Goal: Task Accomplishment & Management: Manage account settings

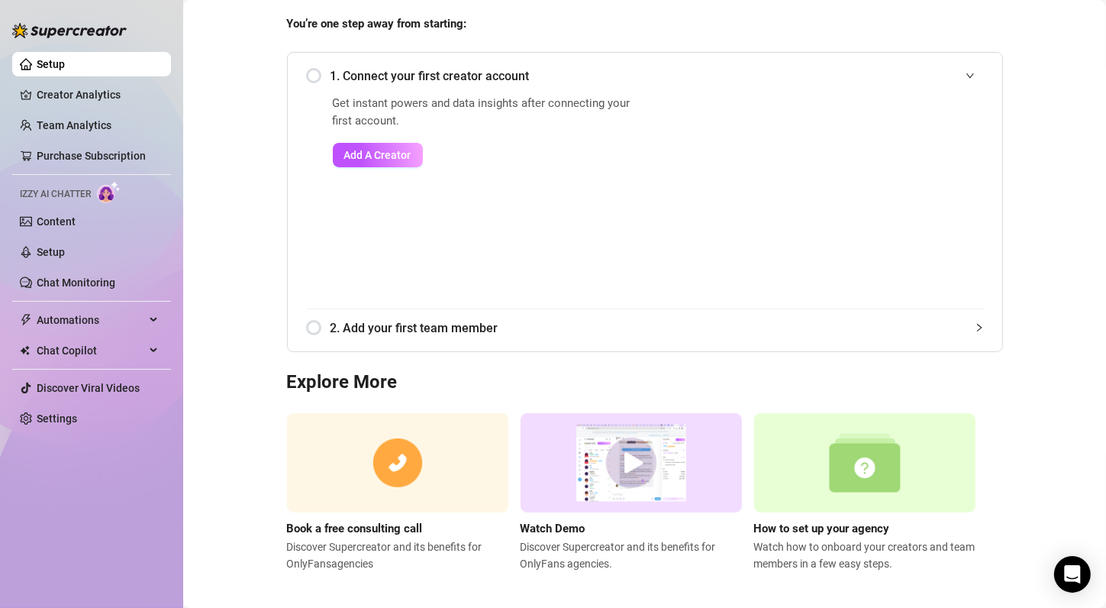
scroll to position [137, 0]
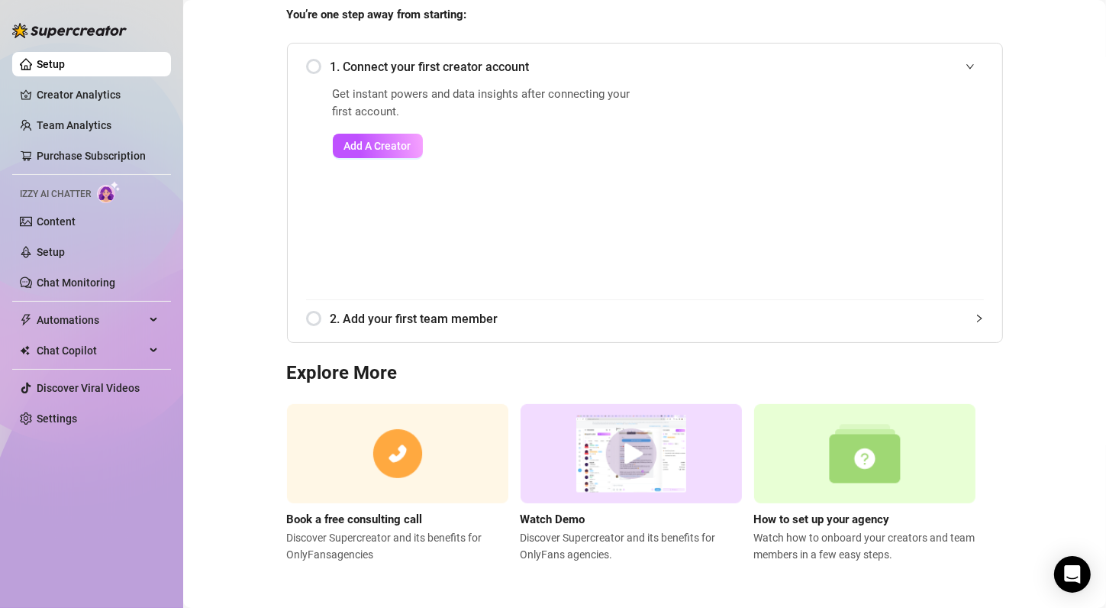
click at [381, 319] on span "2. Add your first team member" at bounding box center [658, 318] width 654 height 19
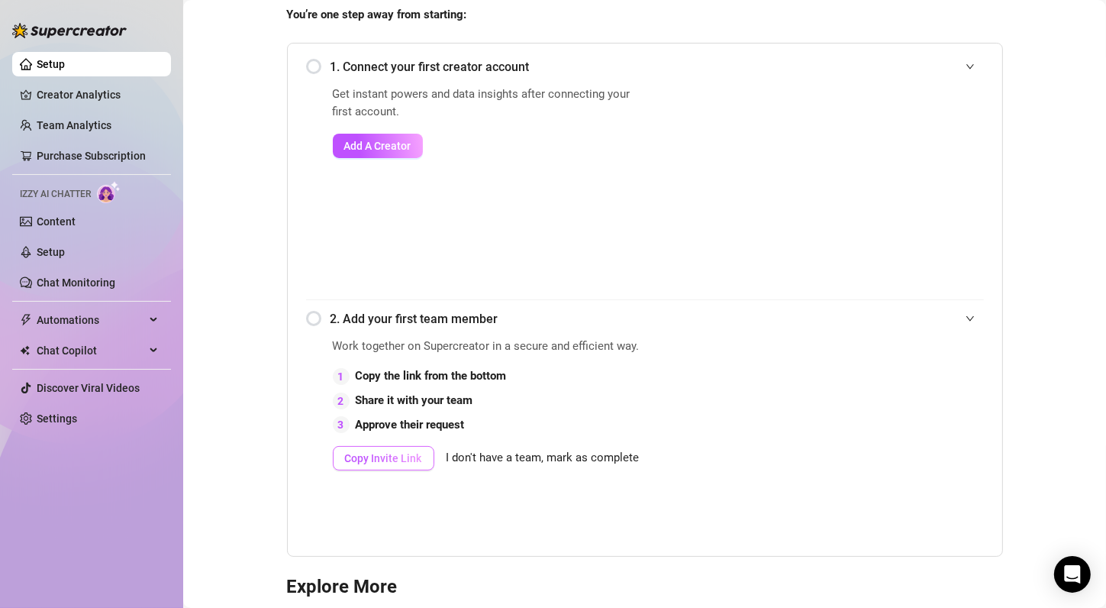
click at [405, 454] on span "Copy Invite Link" at bounding box center [383, 458] width 77 height 12
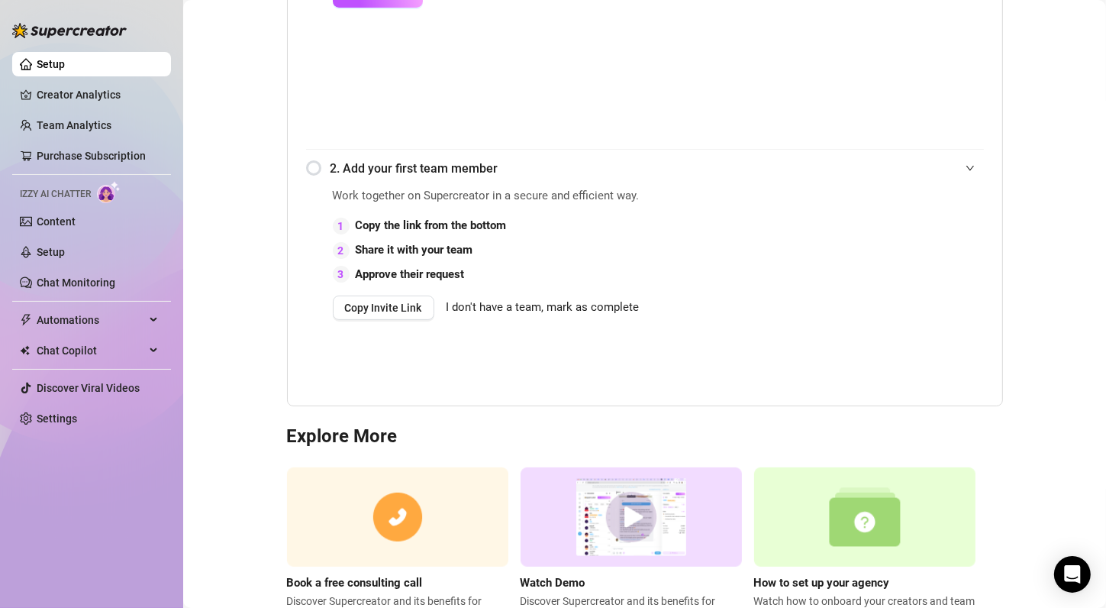
scroll to position [351, 0]
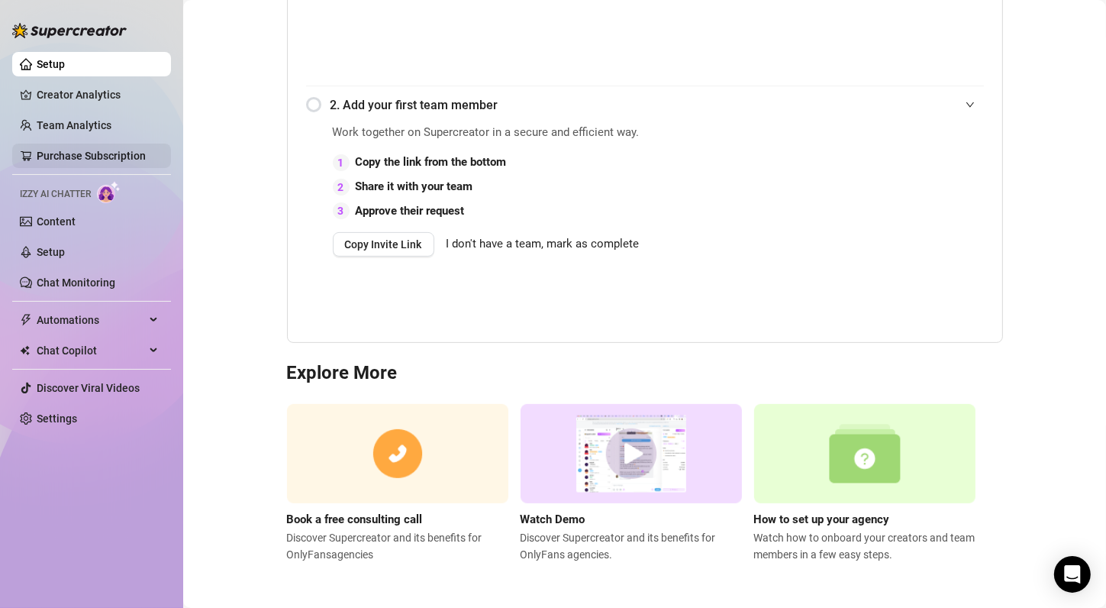
click at [88, 160] on link "Purchase Subscription" at bounding box center [91, 156] width 109 height 12
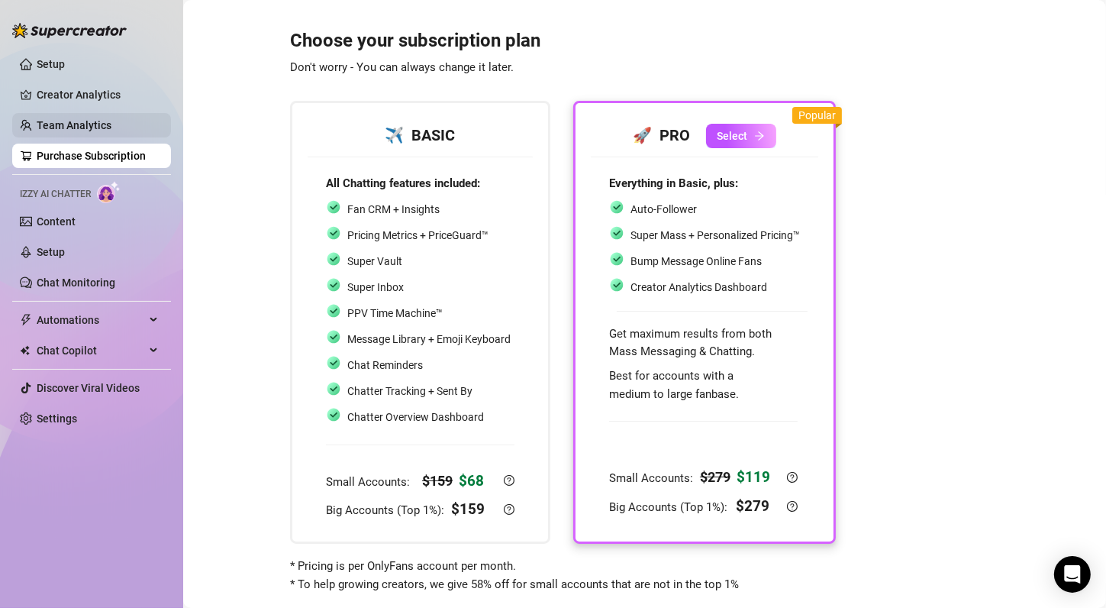
click at [75, 122] on link "Team Analytics" at bounding box center [74, 125] width 75 height 12
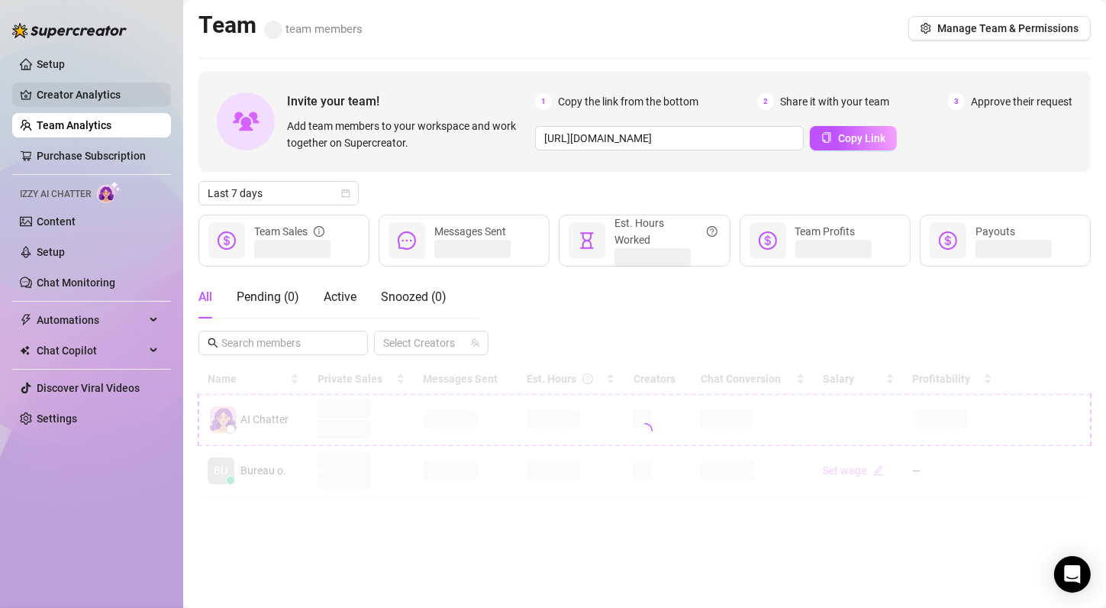
click at [87, 94] on link "Creator Analytics" at bounding box center [98, 94] width 122 height 24
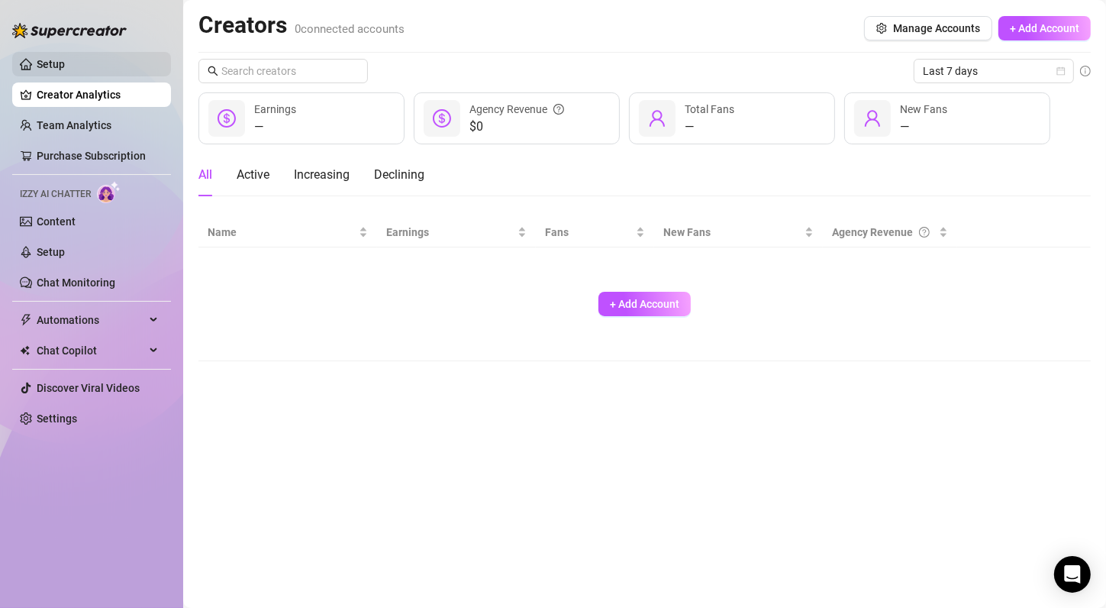
click at [65, 60] on link "Setup" at bounding box center [51, 64] width 28 height 12
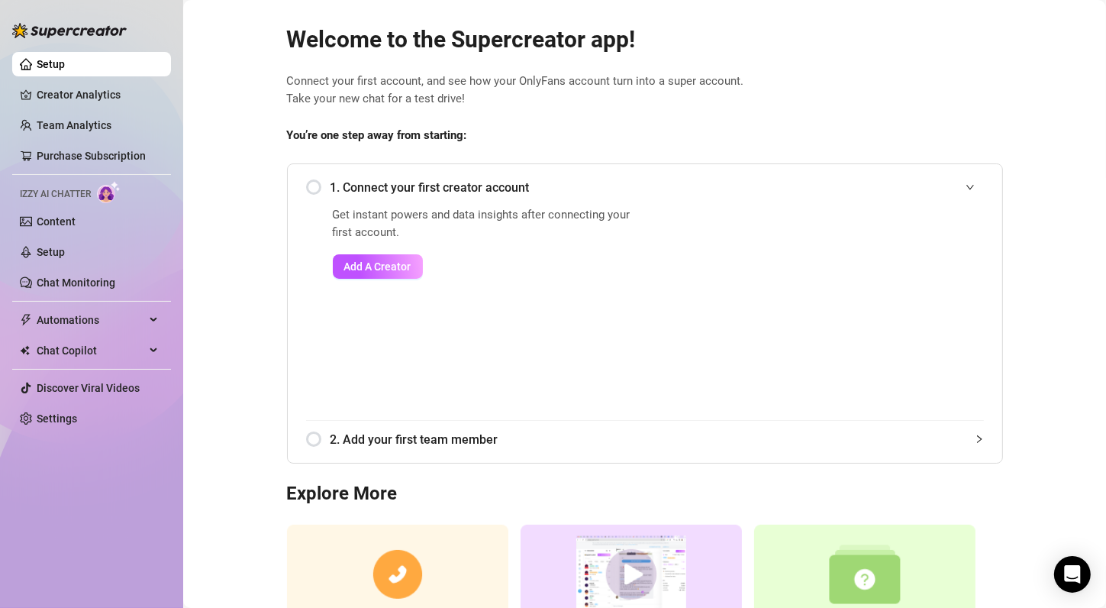
scroll to position [15, 0]
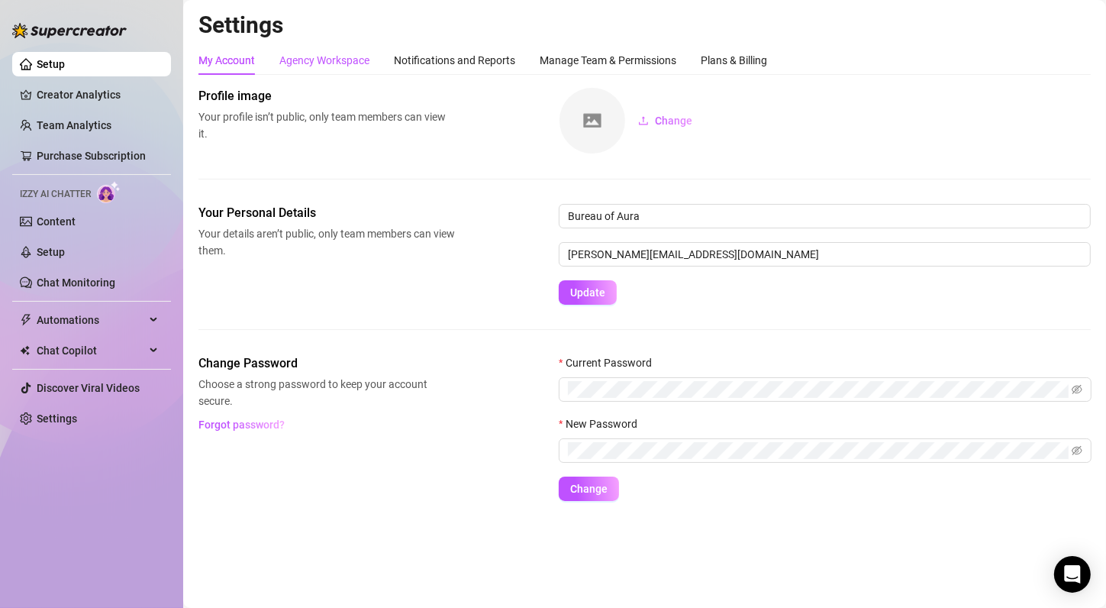
click at [349, 61] on div "Agency Workspace" at bounding box center [324, 60] width 90 height 17
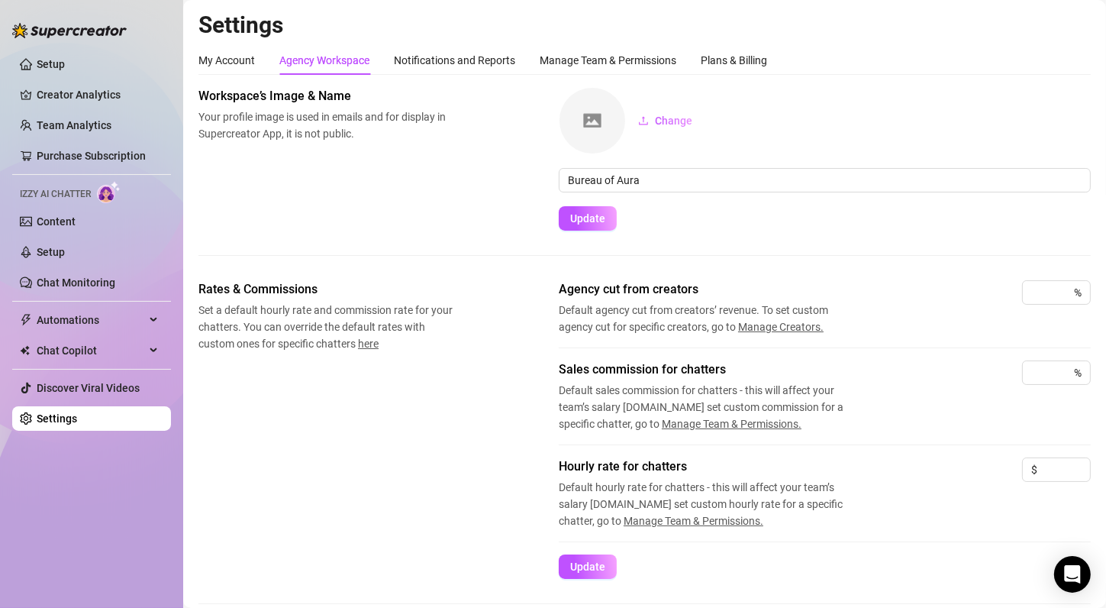
click at [586, 114] on img at bounding box center [593, 121] width 66 height 66
click at [673, 119] on span "Change" at bounding box center [673, 121] width 37 height 12
click at [1036, 292] on input at bounding box center [1043, 292] width 23 height 23
type input "30"
click at [869, 276] on div "Workspace’s Image & Name Your profile image is used in emails and for display i…" at bounding box center [645, 183] width 893 height 193
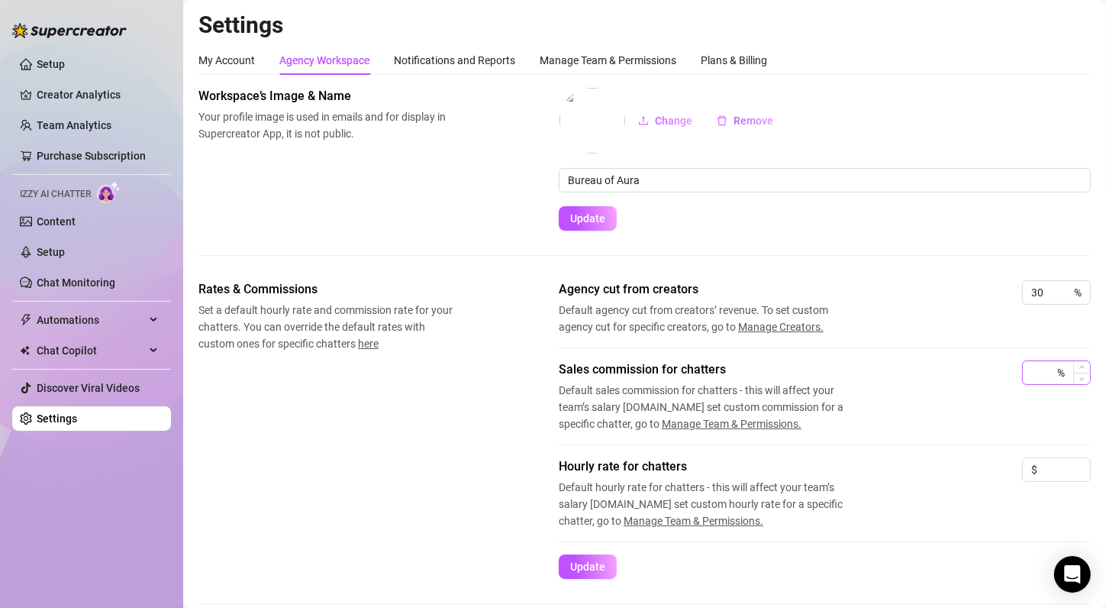
click at [1044, 370] on div "%" at bounding box center [1056, 372] width 69 height 24
type input "0"
click at [949, 434] on div "Sales commission for chatters Default sales commission for chatters - this will…" at bounding box center [825, 408] width 532 height 97
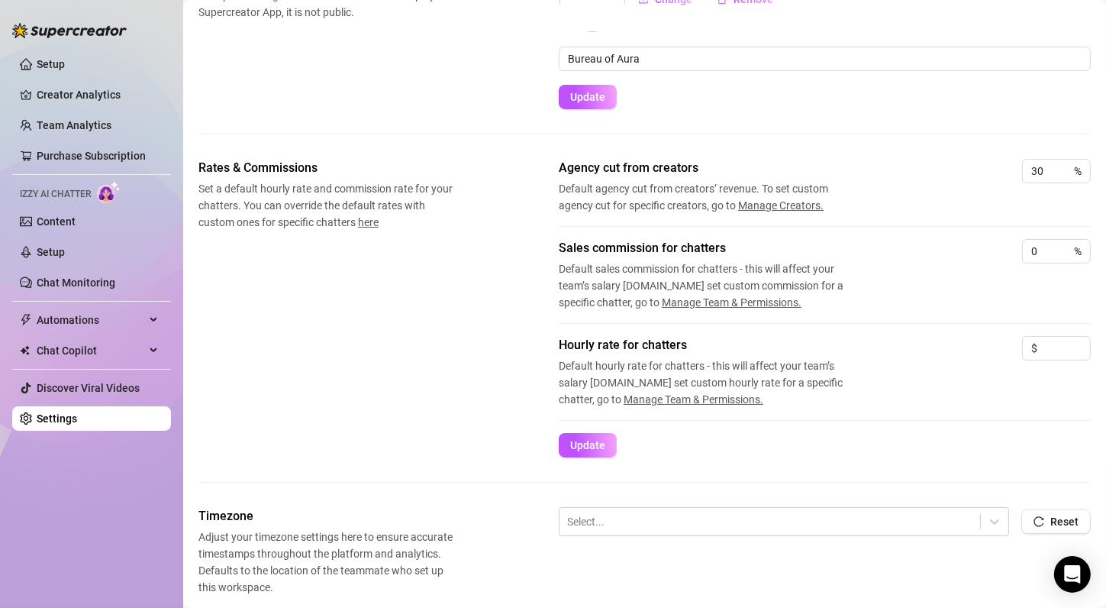
scroll to position [122, 0]
click at [1056, 352] on input at bounding box center [1066, 347] width 50 height 23
type input "20"
click at [887, 373] on div "Hourly rate for chatters Default hourly rate for chatters - this will affect yo…" at bounding box center [825, 371] width 532 height 72
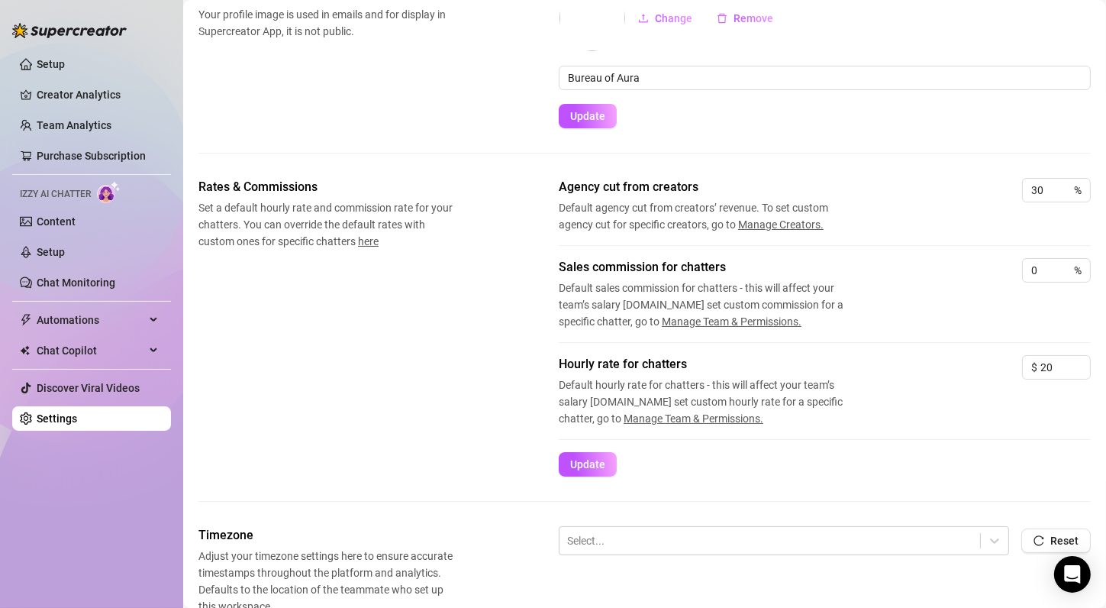
scroll to position [97, 0]
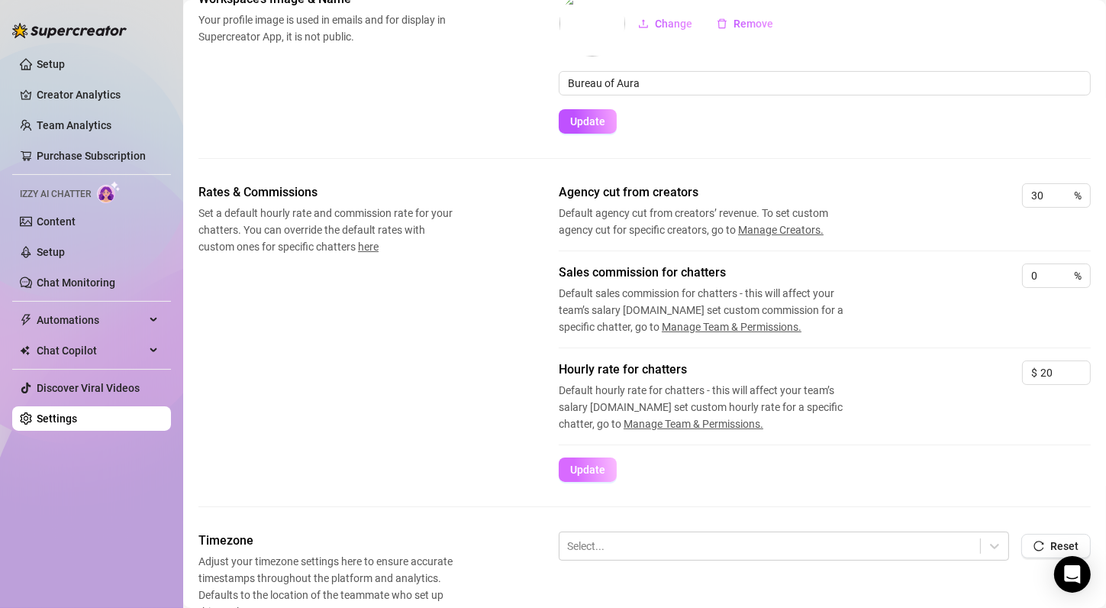
click at [575, 466] on span "Update" at bounding box center [587, 469] width 35 height 12
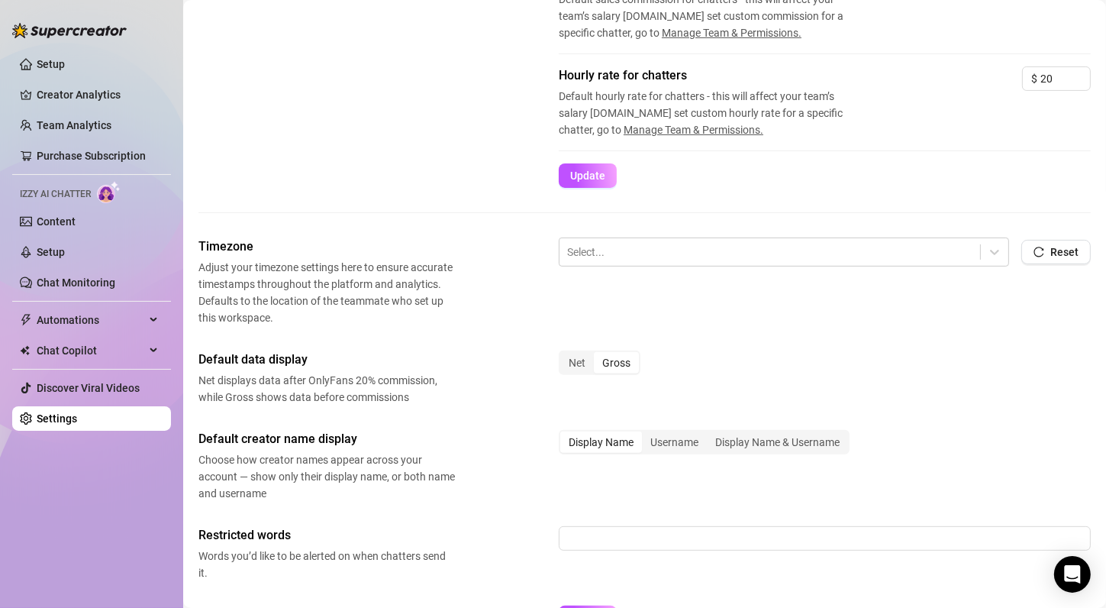
scroll to position [392, 0]
click at [584, 357] on div "Net" at bounding box center [577, 361] width 34 height 21
click at [564, 354] on input "Net" at bounding box center [564, 354] width 0 height 0
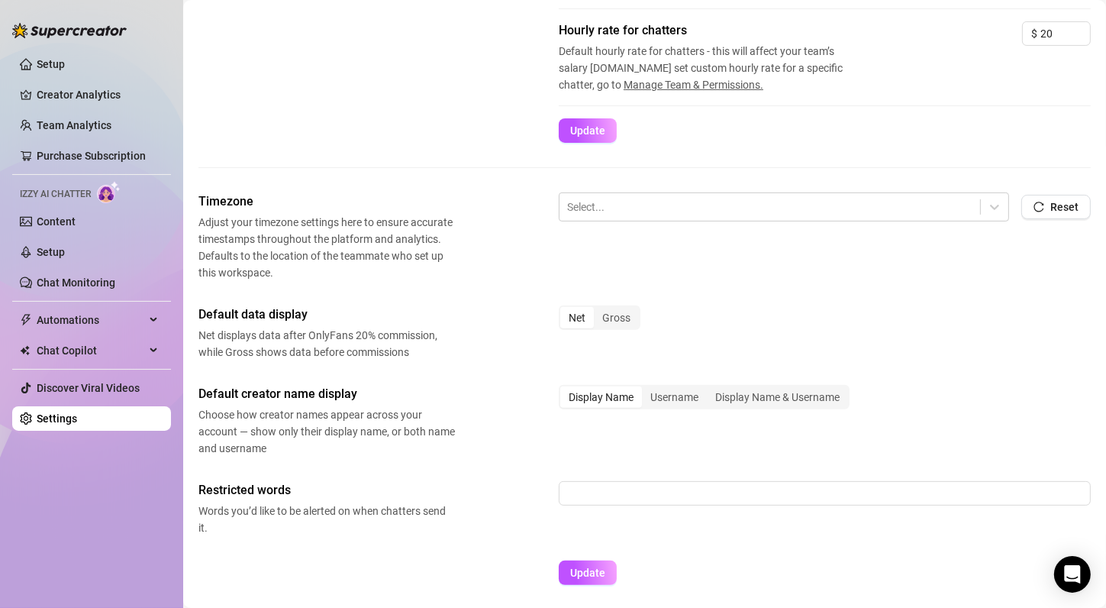
scroll to position [437, 0]
click at [760, 399] on div "Display Name & Username" at bounding box center [777, 396] width 141 height 21
click at [711, 388] on input "Display Name & Username" at bounding box center [711, 388] width 0 height 0
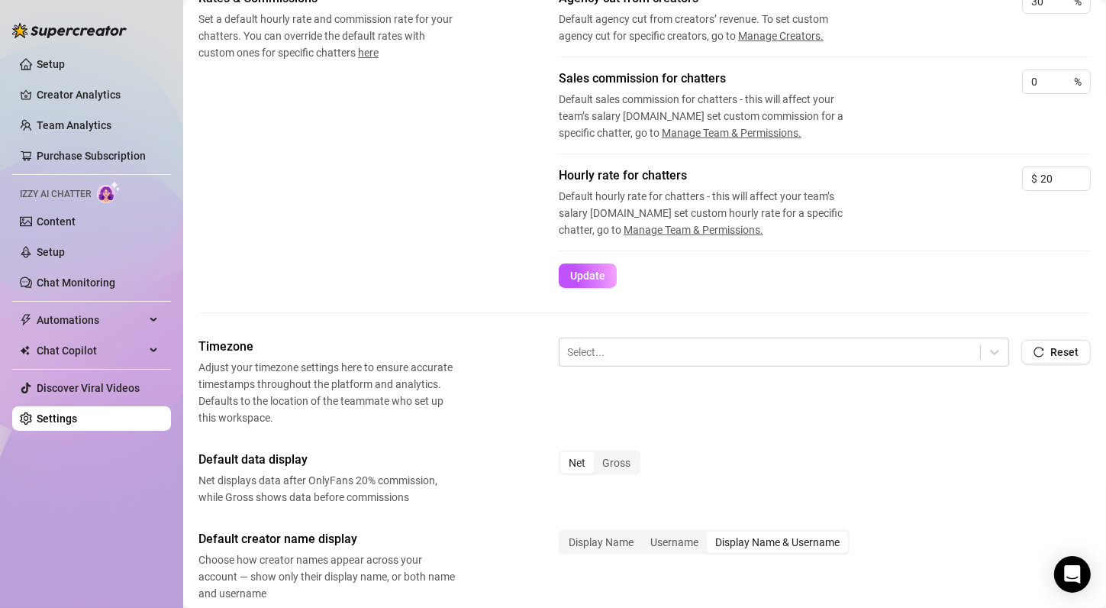
scroll to position [490, 0]
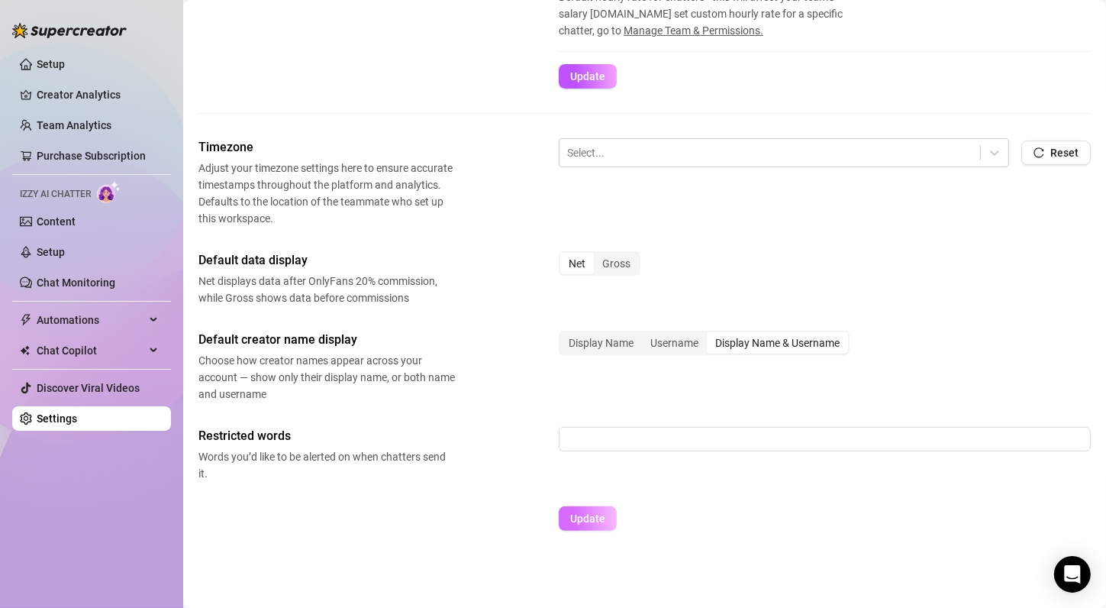
click at [577, 520] on span "Update" at bounding box center [587, 518] width 35 height 12
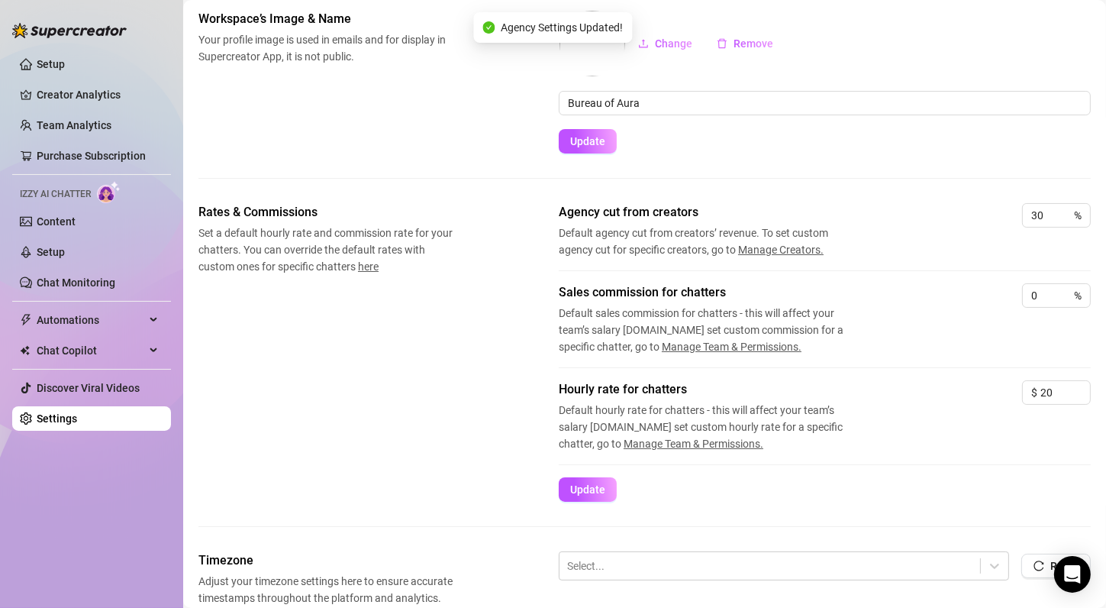
scroll to position [76, 0]
click at [592, 482] on button "Update" at bounding box center [588, 490] width 58 height 24
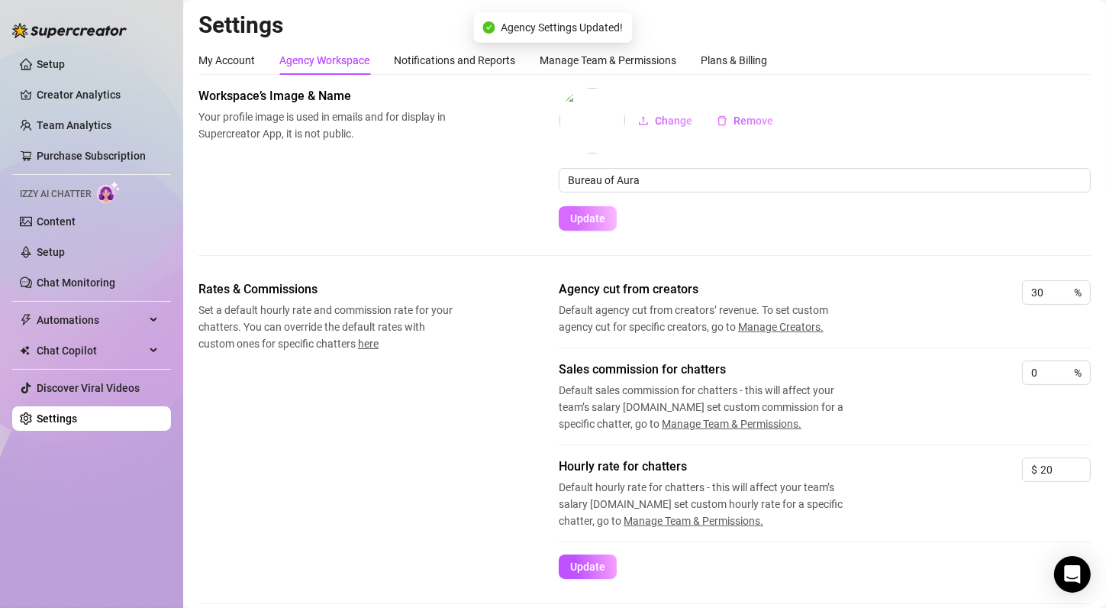
click at [572, 227] on button "Update" at bounding box center [588, 218] width 58 height 24
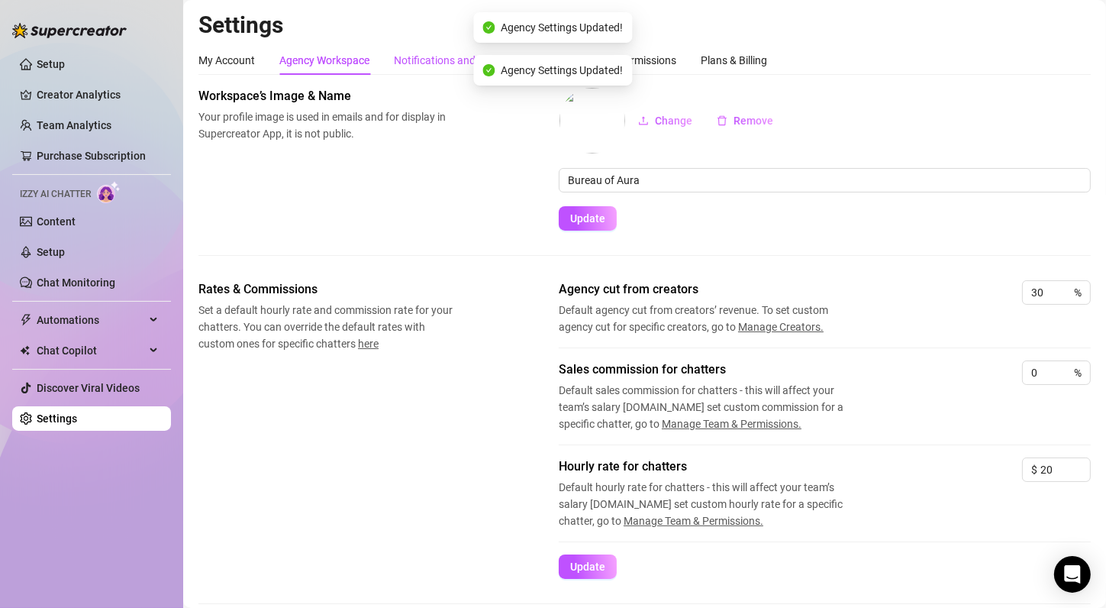
click at [425, 53] on div "Notifications and Reports" at bounding box center [454, 60] width 121 height 17
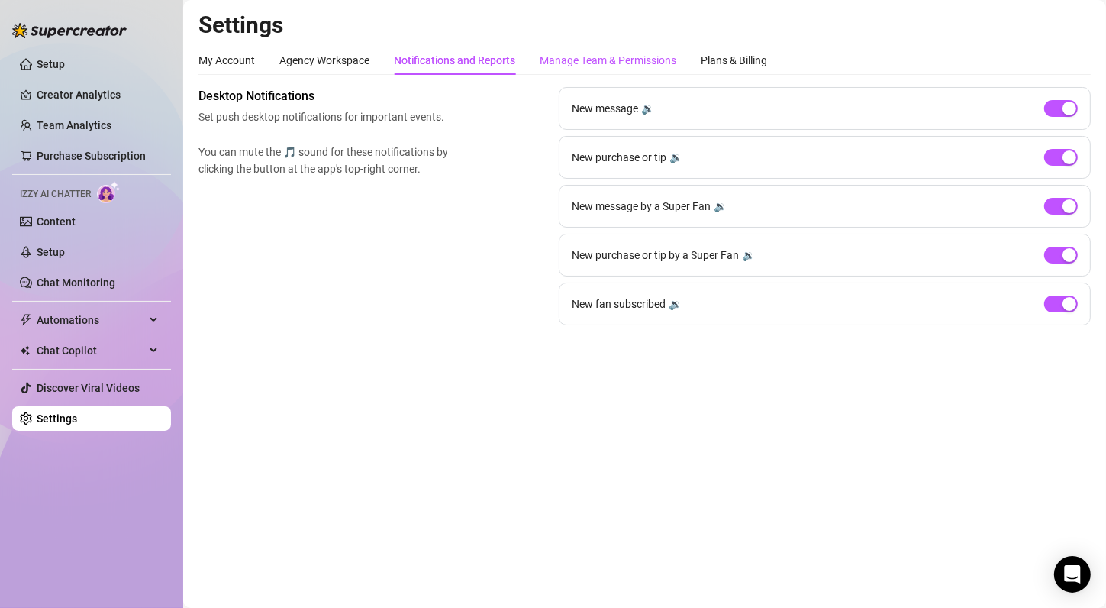
click at [599, 57] on div "Manage Team & Permissions" at bounding box center [608, 60] width 137 height 17
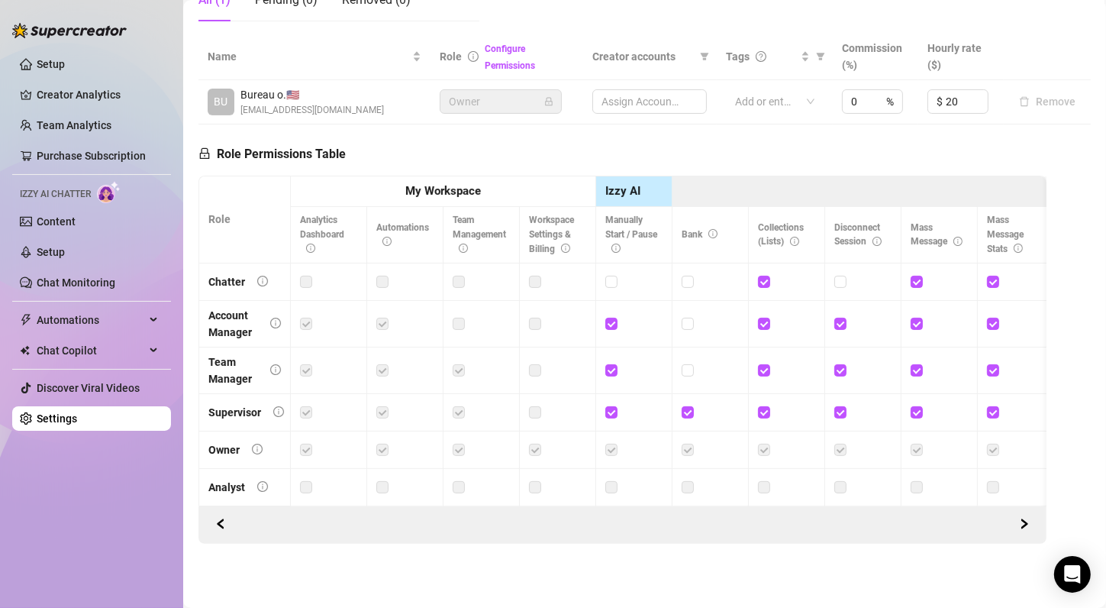
scroll to position [206, 0]
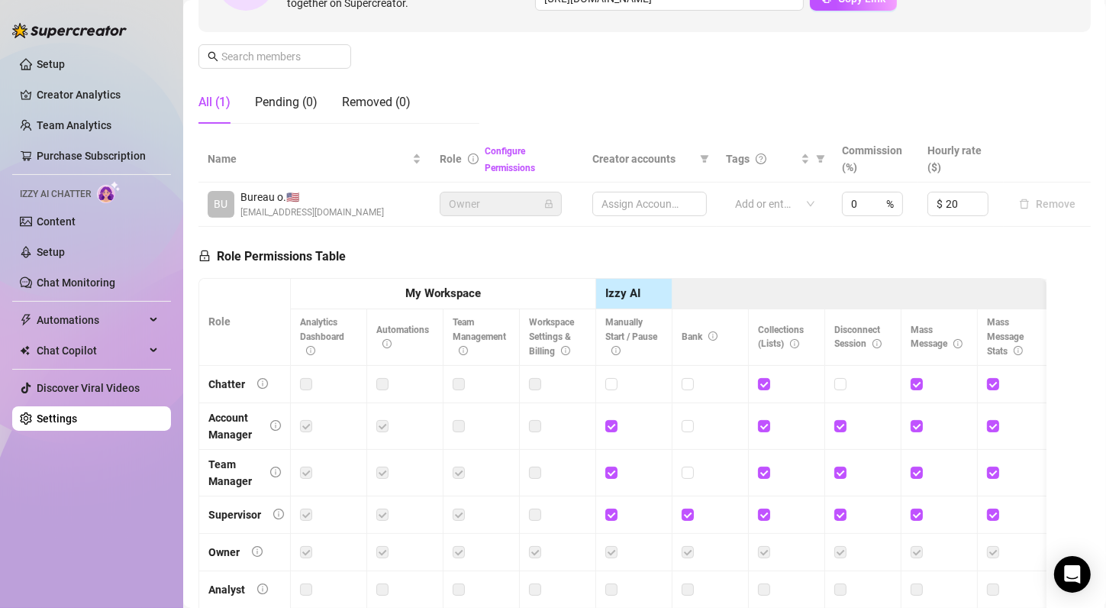
click at [347, 203] on span "Bureau o. 🇺🇸" at bounding box center [313, 197] width 144 height 17
click at [507, 147] on link "Configure Permissions" at bounding box center [510, 159] width 50 height 27
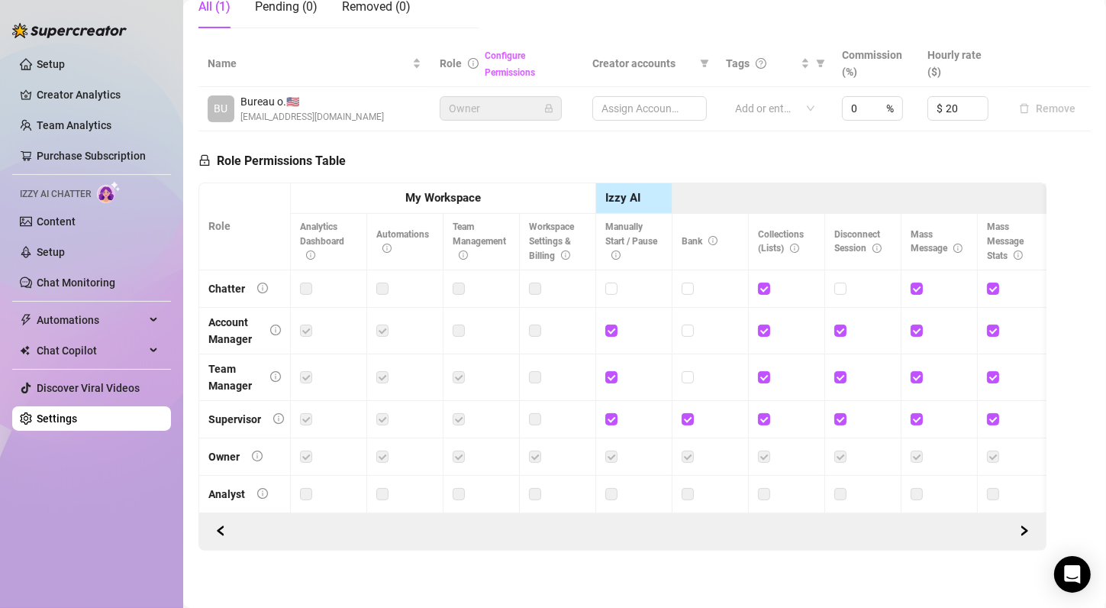
scroll to position [318, 0]
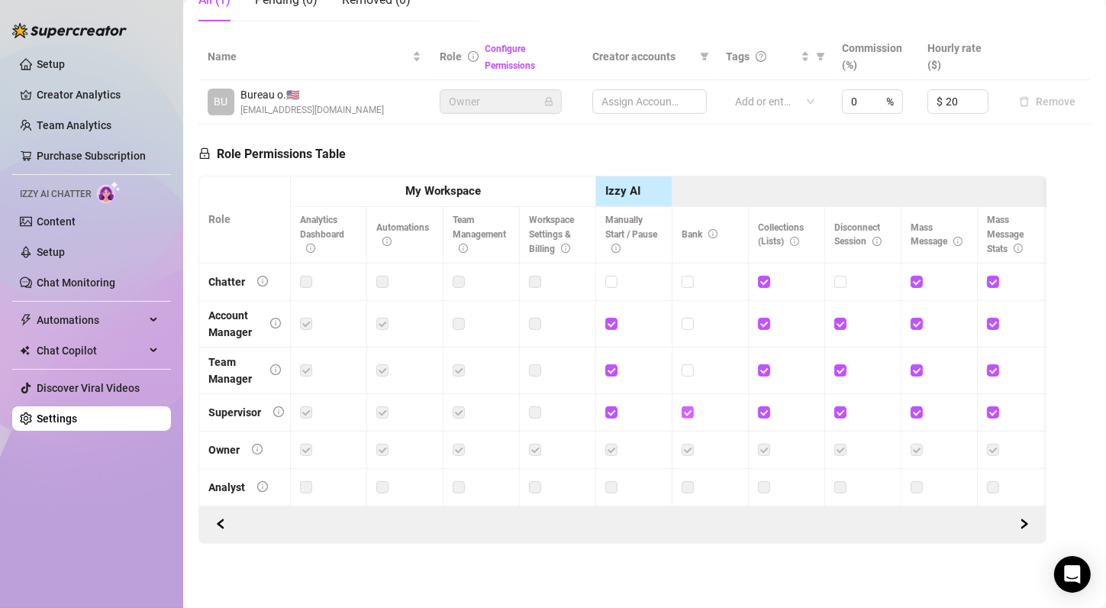
click at [686, 406] on input "checkbox" at bounding box center [687, 411] width 11 height 11
checkbox input "false"
click at [415, 148] on span "Save Permissions" at bounding box center [425, 154] width 86 height 12
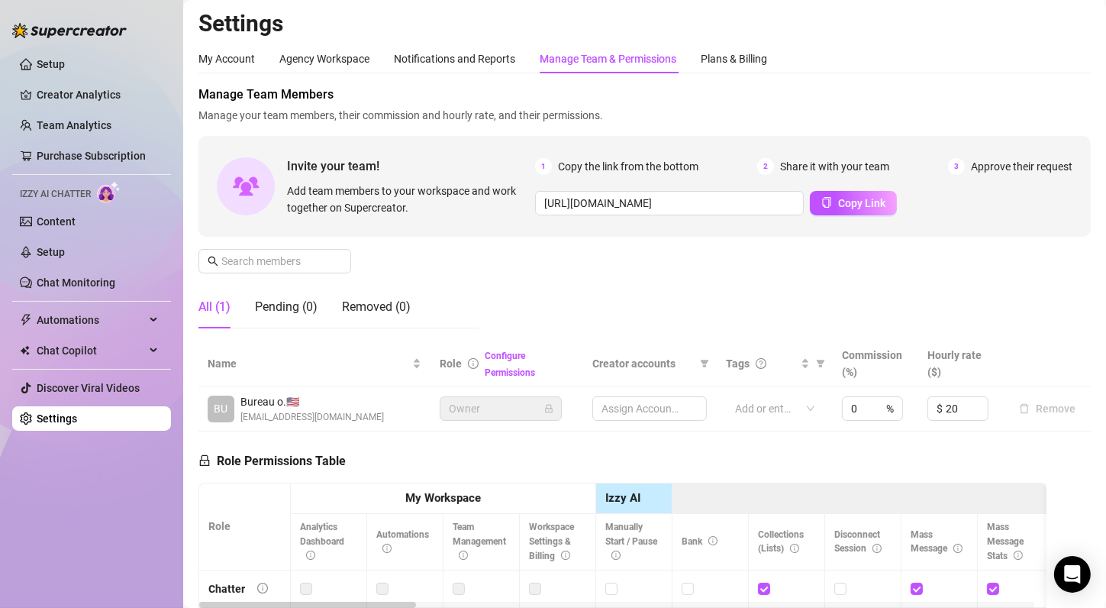
scroll to position [0, 0]
click at [757, 410] on div at bounding box center [767, 409] width 76 height 21
click at [642, 409] on div "Assign Accounts" at bounding box center [650, 410] width 115 height 24
click at [294, 418] on span "[EMAIL_ADDRESS][DOMAIN_NAME]" at bounding box center [313, 419] width 144 height 15
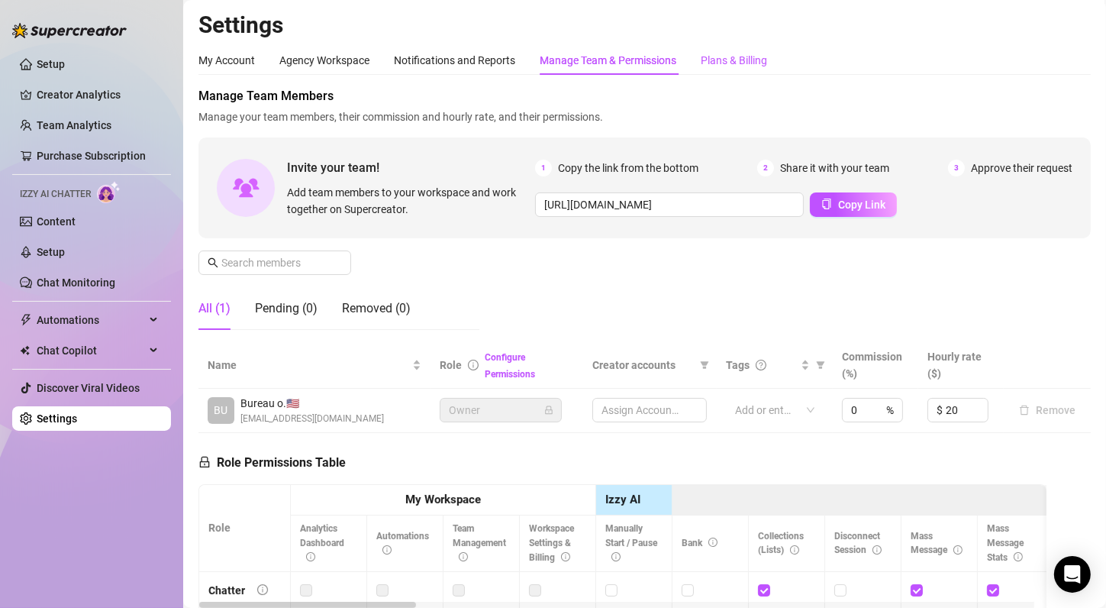
click at [729, 55] on div "Plans & Billing" at bounding box center [734, 60] width 66 height 17
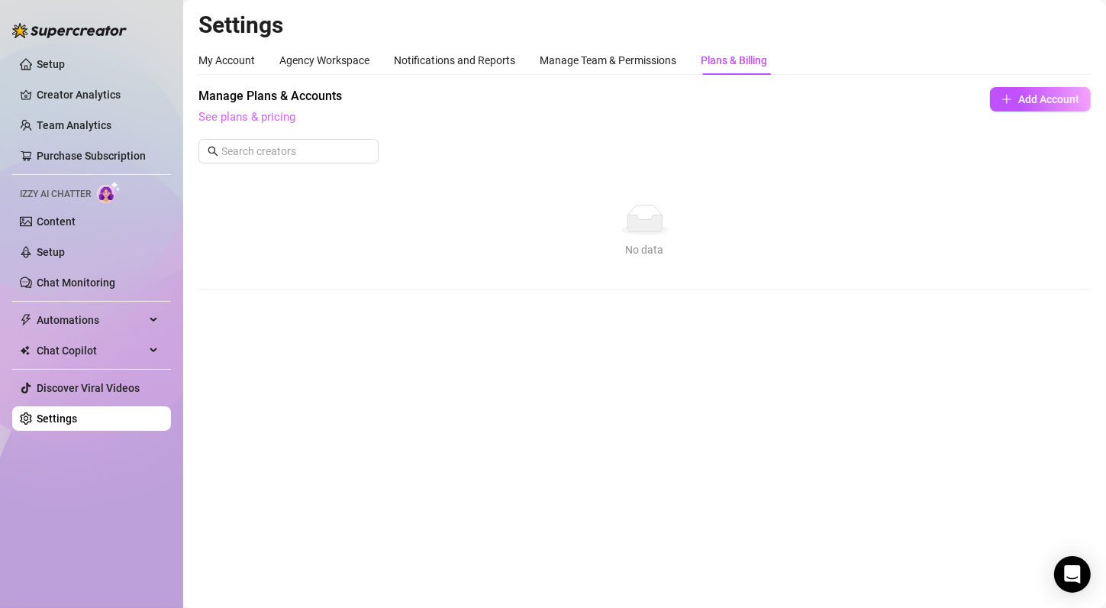
click at [245, 118] on link "See plans & pricing" at bounding box center [247, 117] width 97 height 14
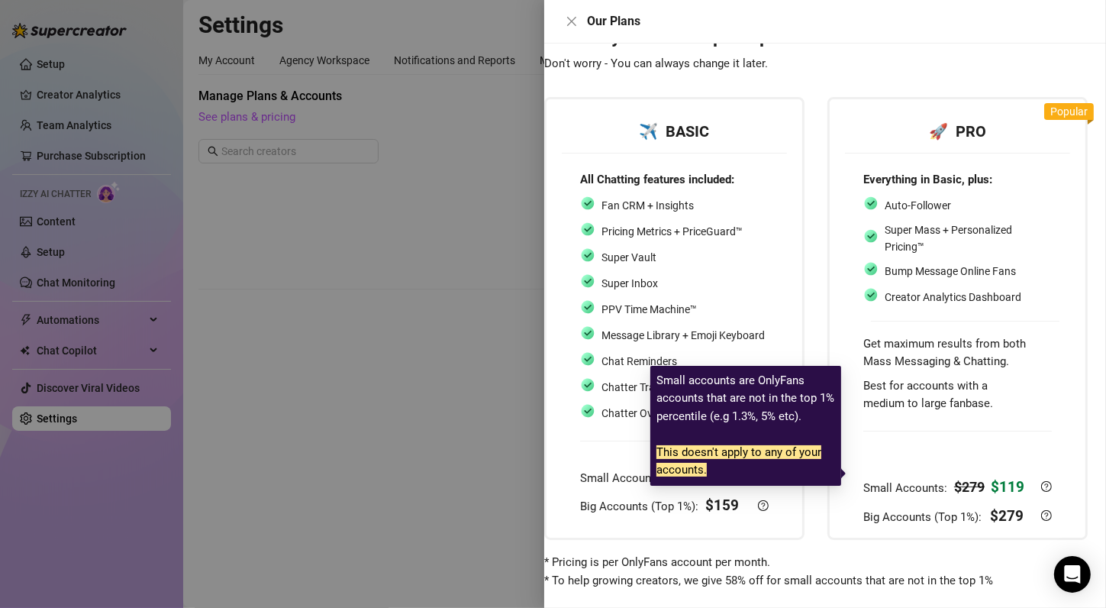
scroll to position [67, 0]
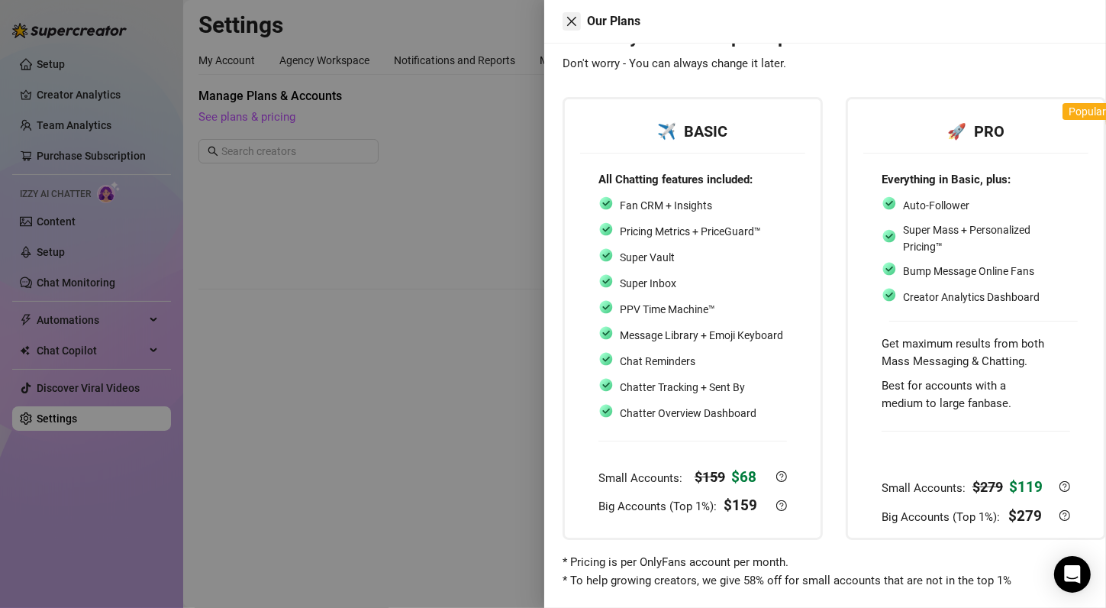
click at [567, 18] on icon "close" at bounding box center [572, 21] width 12 height 12
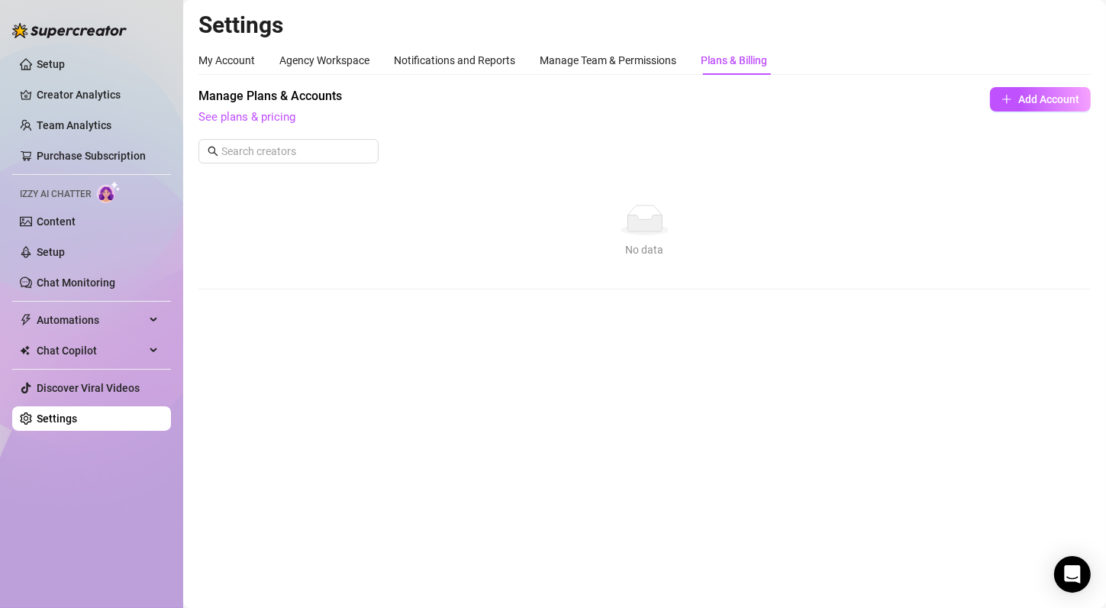
click at [77, 412] on link "Settings" at bounding box center [57, 418] width 40 height 12
click at [114, 385] on link "Discover Viral Videos" at bounding box center [88, 388] width 103 height 12
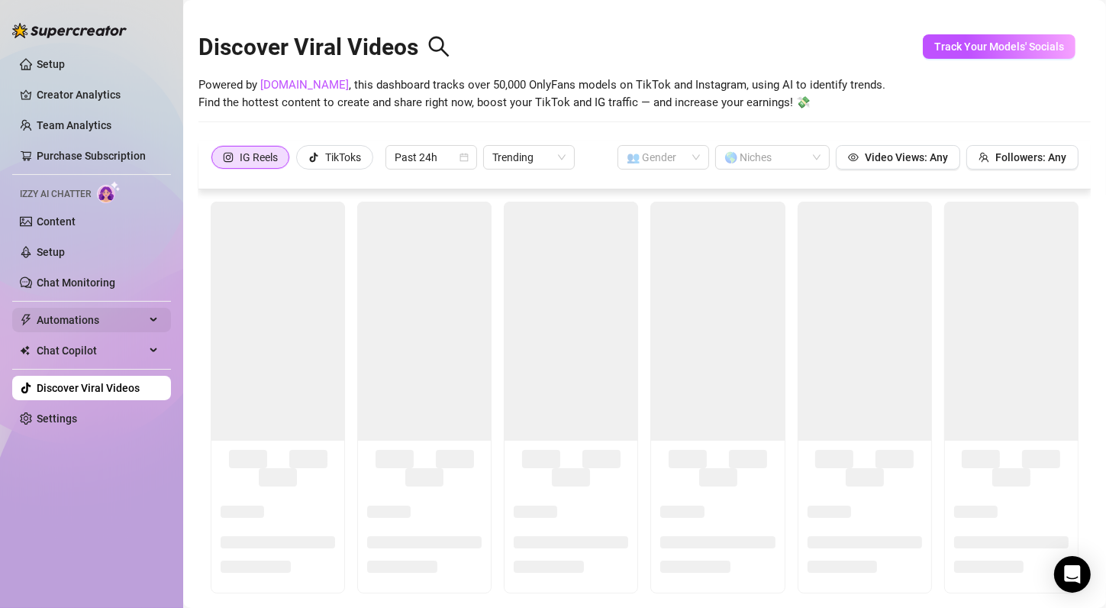
click at [157, 318] on div "Automations" at bounding box center [91, 320] width 159 height 24
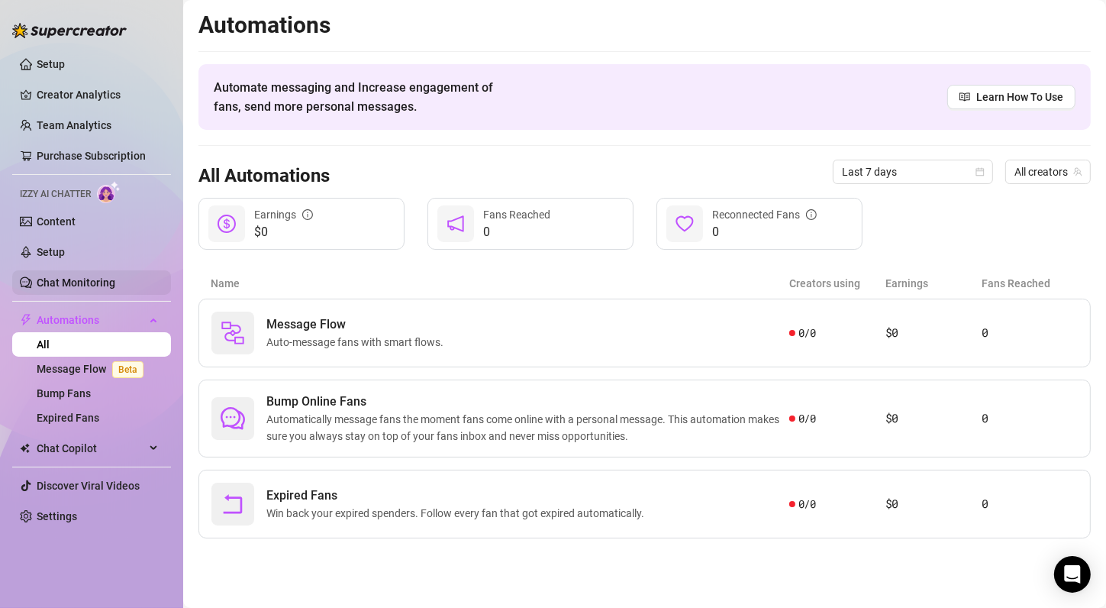
click at [115, 276] on link "Chat Monitoring" at bounding box center [76, 282] width 79 height 12
